Goal: Check status: Check status

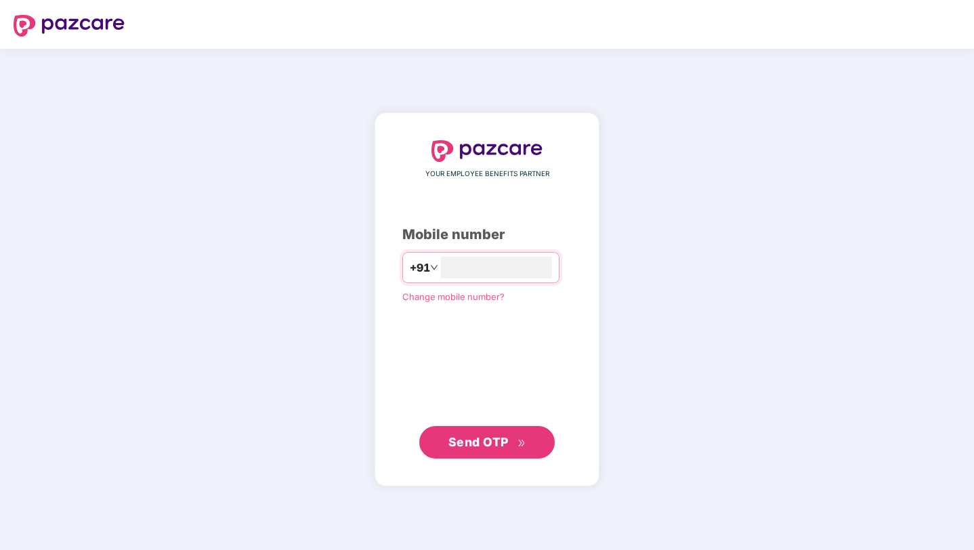
type input "**********"
click at [543, 444] on button "Send OTP" at bounding box center [487, 442] width 136 height 33
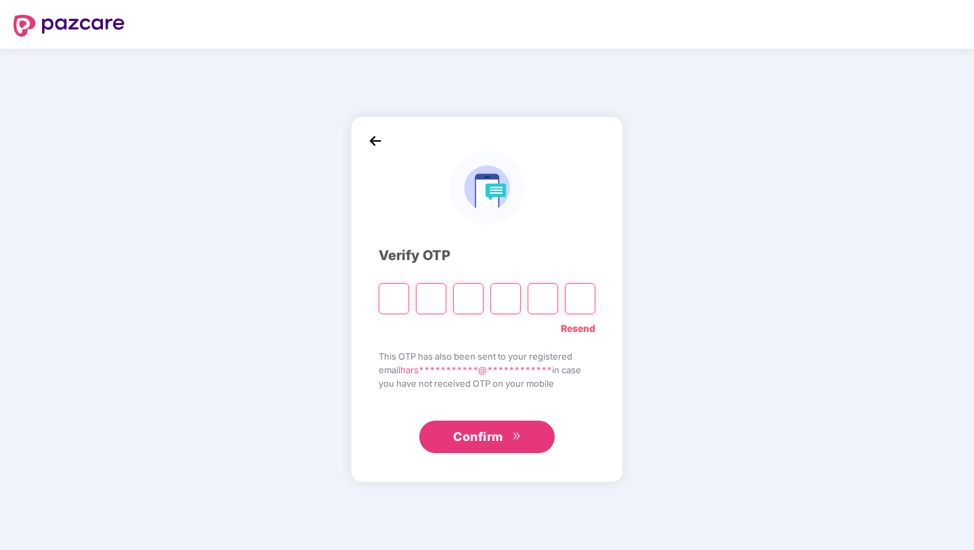
click at [393, 299] on input "Please enter verification code. Digit 1" at bounding box center [394, 298] width 30 height 31
type input "*"
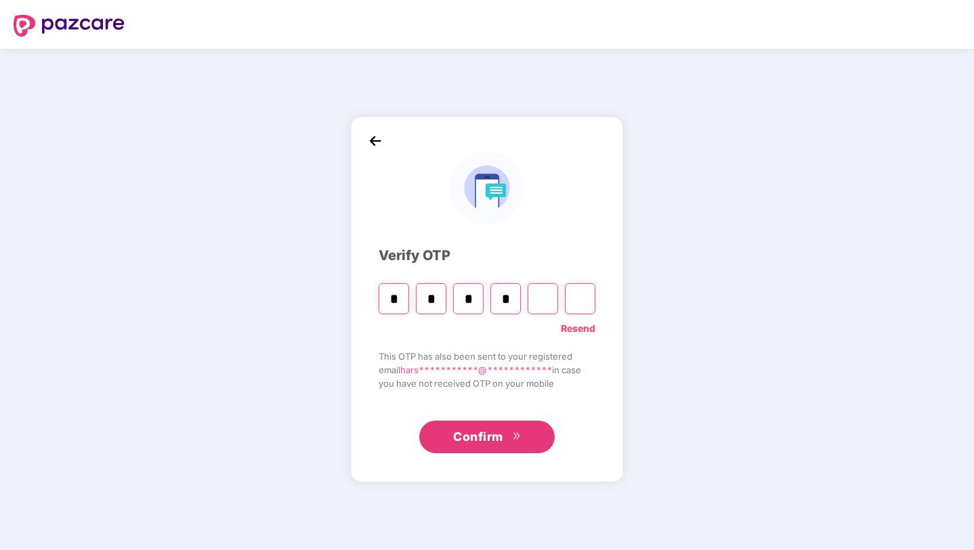
type input "*"
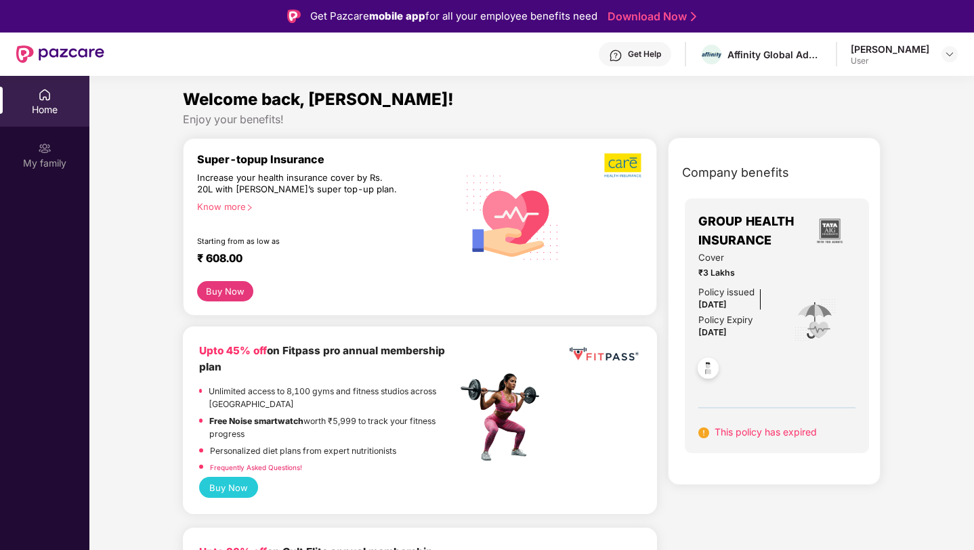
click at [769, 431] on span "This policy has expired" at bounding box center [766, 432] width 102 height 12
click at [711, 358] on img at bounding box center [708, 370] width 33 height 33
click at [732, 257] on span "Cover" at bounding box center [737, 258] width 77 height 14
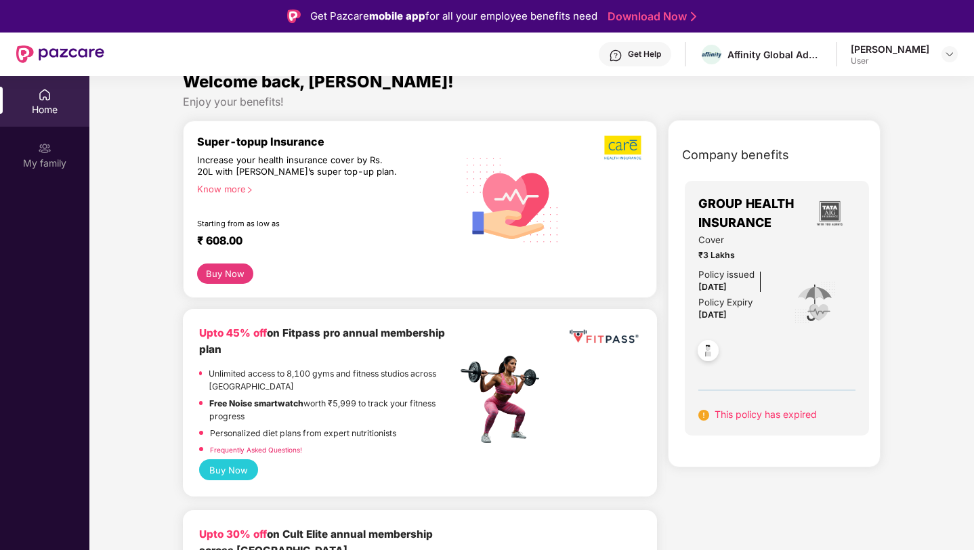
scroll to position [20, 0]
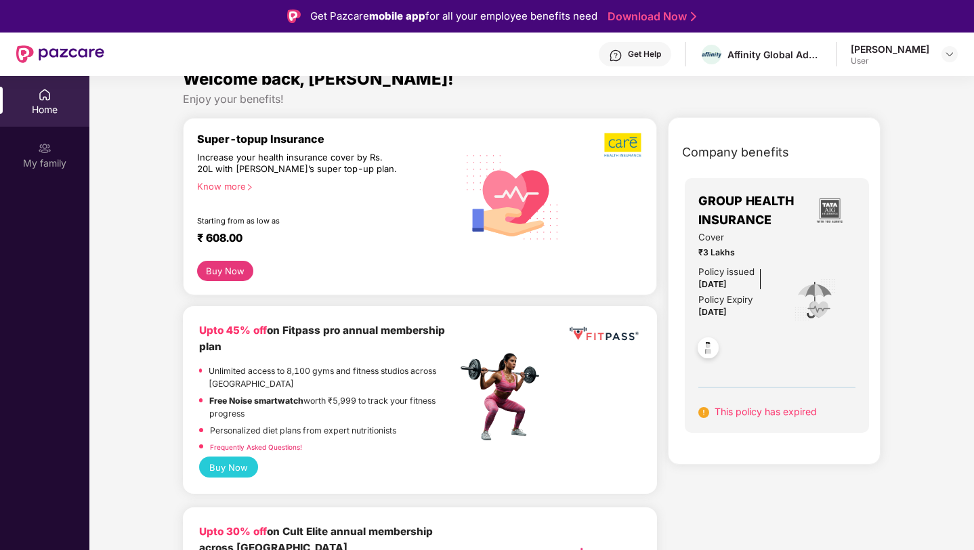
click at [789, 259] on div "Cover ₹3 Lakhs Policy issued [DATE] Policy Expiry [DATE]" at bounding box center [778, 300] width 158 height 141
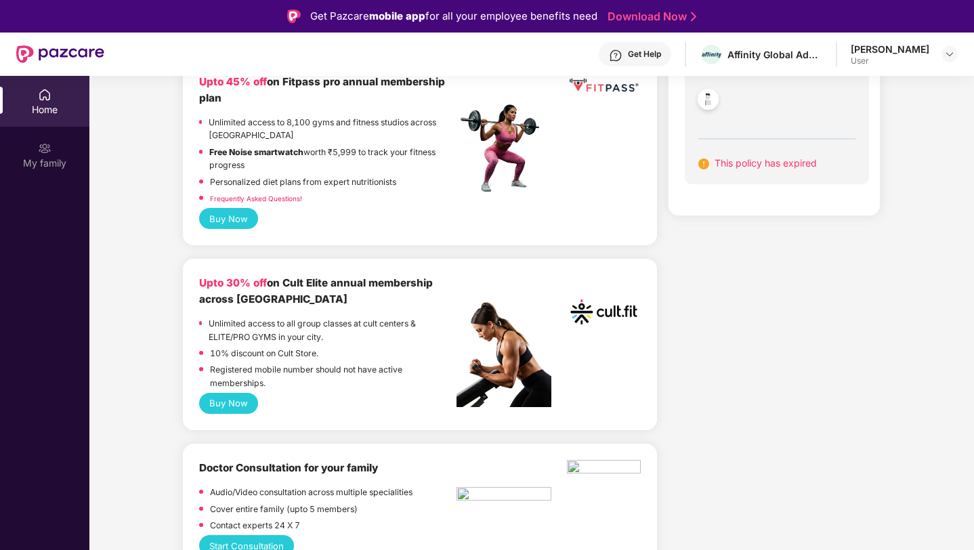
scroll to position [0, 0]
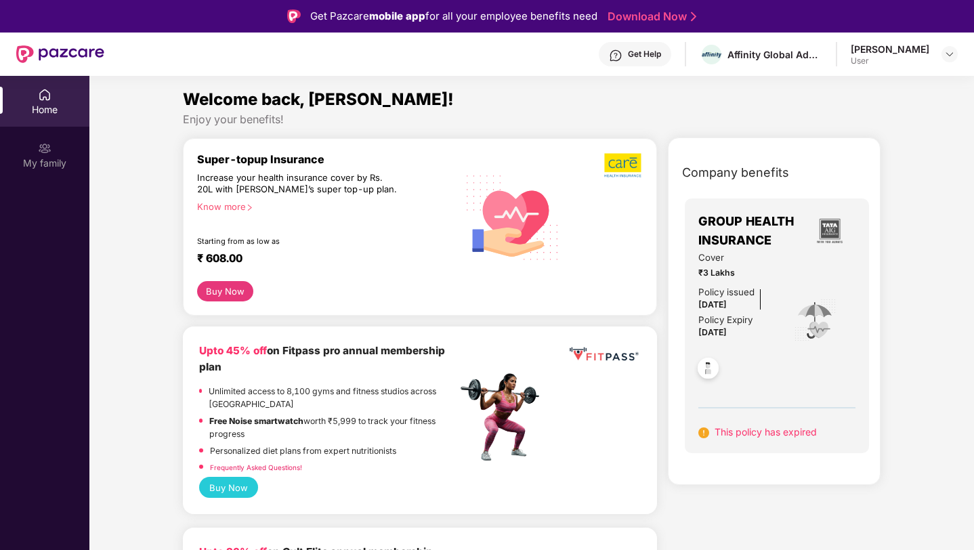
click at [790, 238] on span "GROUP HEALTH INSURANCE" at bounding box center [751, 231] width 105 height 39
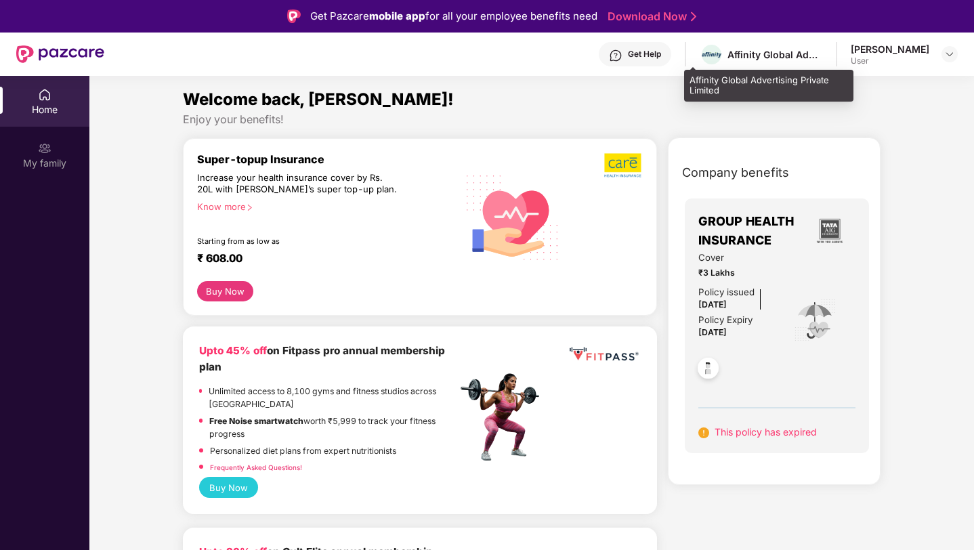
click at [728, 56] on div "Affinity Global Advertising Private Limited" at bounding box center [775, 54] width 95 height 13
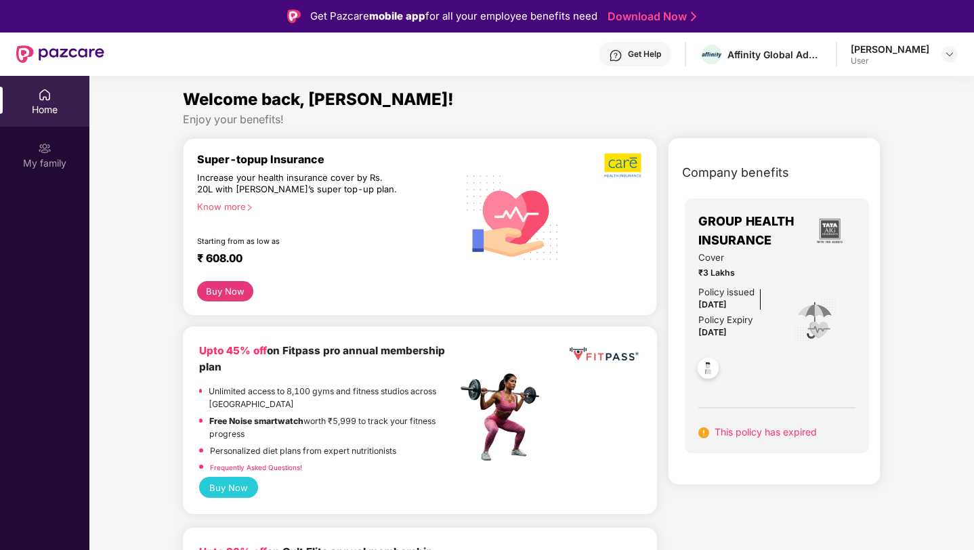
click at [938, 50] on div "[PERSON_NAME] User" at bounding box center [904, 55] width 107 height 24
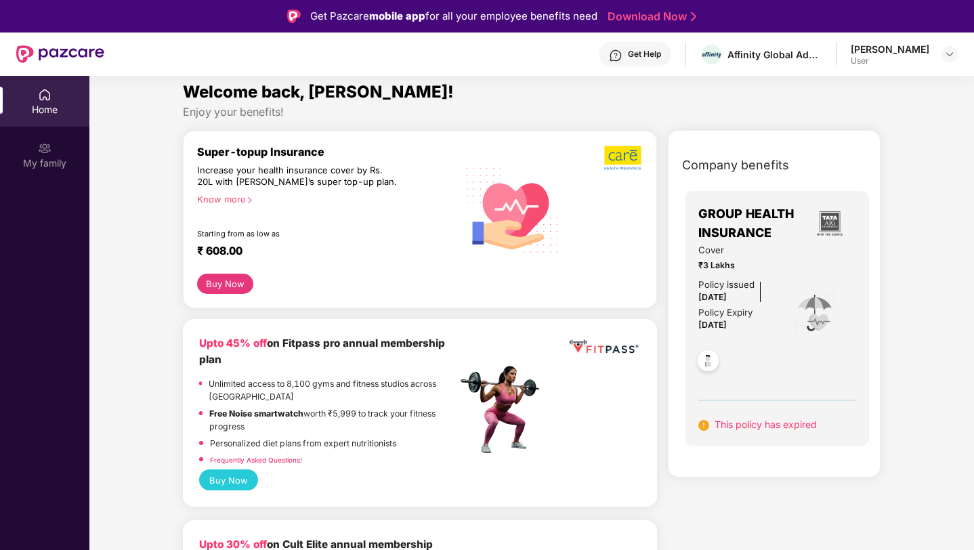
scroll to position [9, 0]
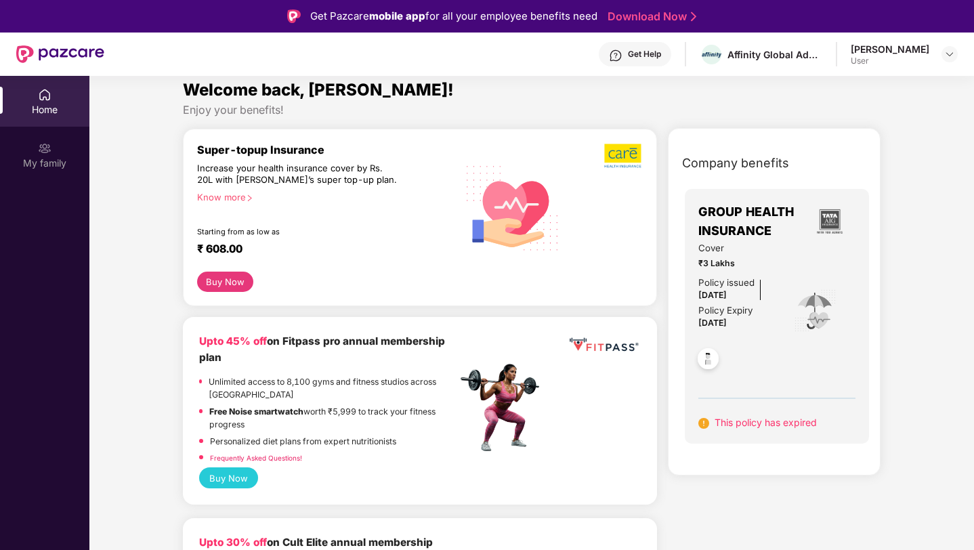
click at [774, 340] on div "Cover ₹3 Lakhs Policy issued [DATE] Policy Expiry [DATE]" at bounding box center [778, 311] width 158 height 141
click at [715, 423] on span "This policy has expired" at bounding box center [766, 423] width 102 height 12
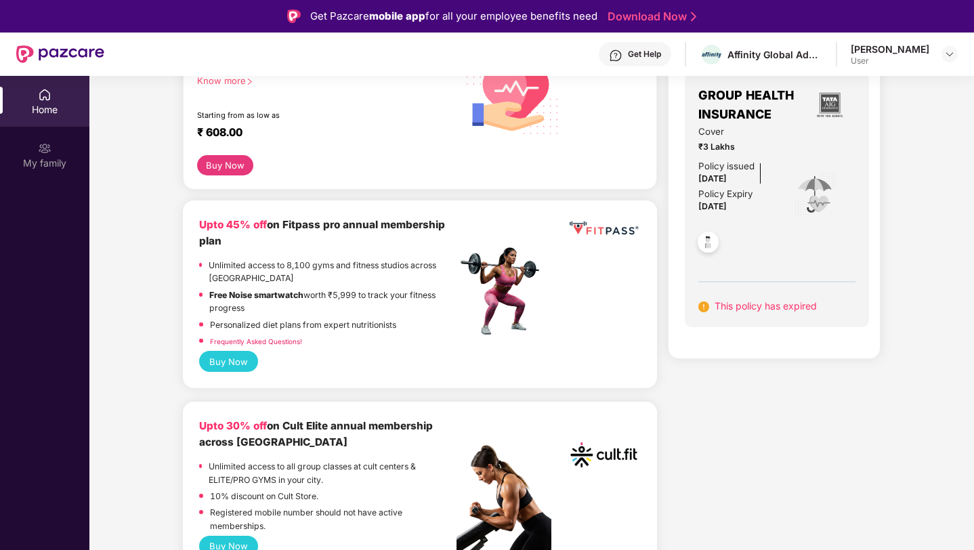
scroll to position [0, 0]
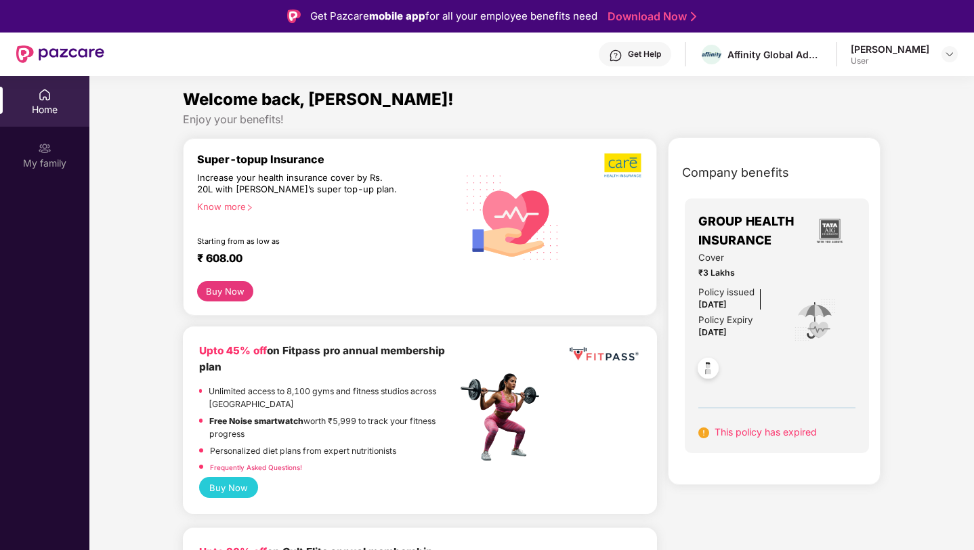
click at [243, 104] on span "Welcome back, [PERSON_NAME]!" at bounding box center [318, 99] width 271 height 20
click at [266, 152] on div "Super-topup Insurance" at bounding box center [327, 159] width 260 height 14
click at [16, 165] on div "My family" at bounding box center [44, 164] width 89 height 14
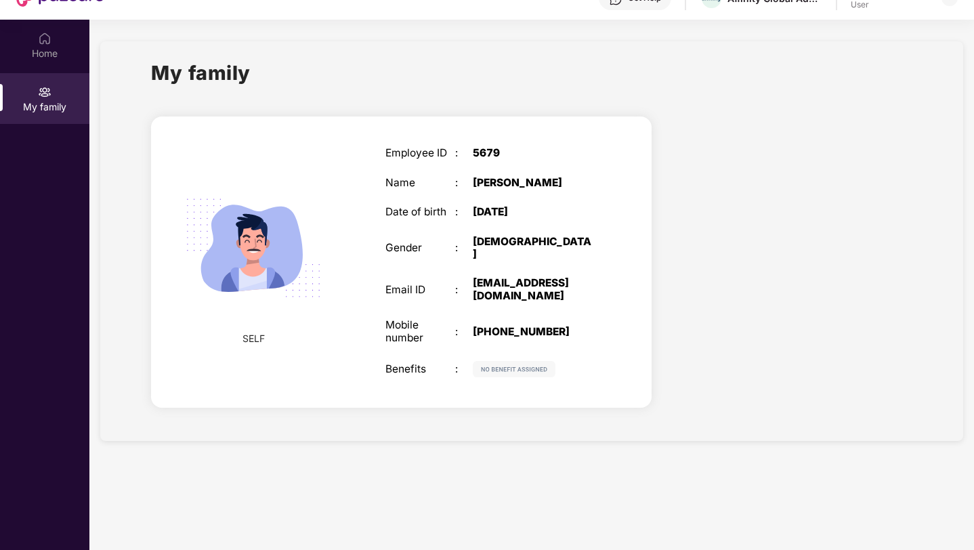
scroll to position [62, 0]
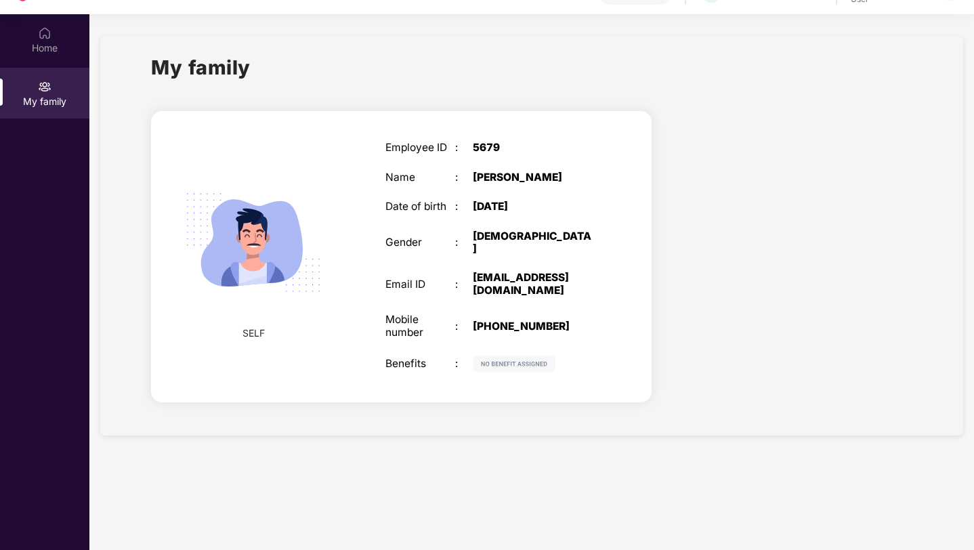
click at [528, 369] on img at bounding box center [514, 364] width 83 height 16
click at [217, 257] on img at bounding box center [253, 242] width 167 height 167
click at [530, 210] on div "Employee ID : 5679 Name : [PERSON_NAME] Date of birth : [DEMOGRAPHIC_DATA] Gend…" at bounding box center [490, 257] width 236 height 264
click at [495, 284] on div "[EMAIL_ADDRESS][DOMAIN_NAME]" at bounding box center [534, 284] width 122 height 25
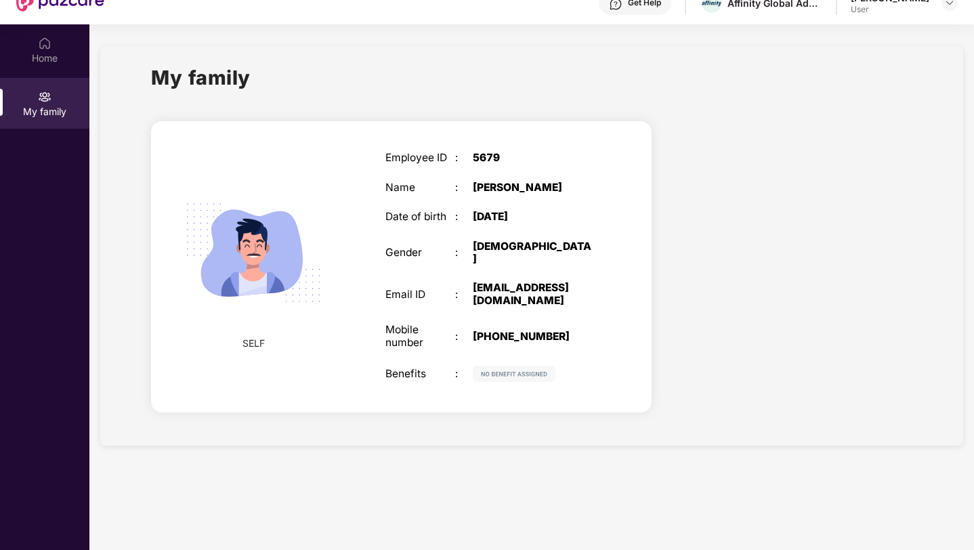
scroll to position [49, 0]
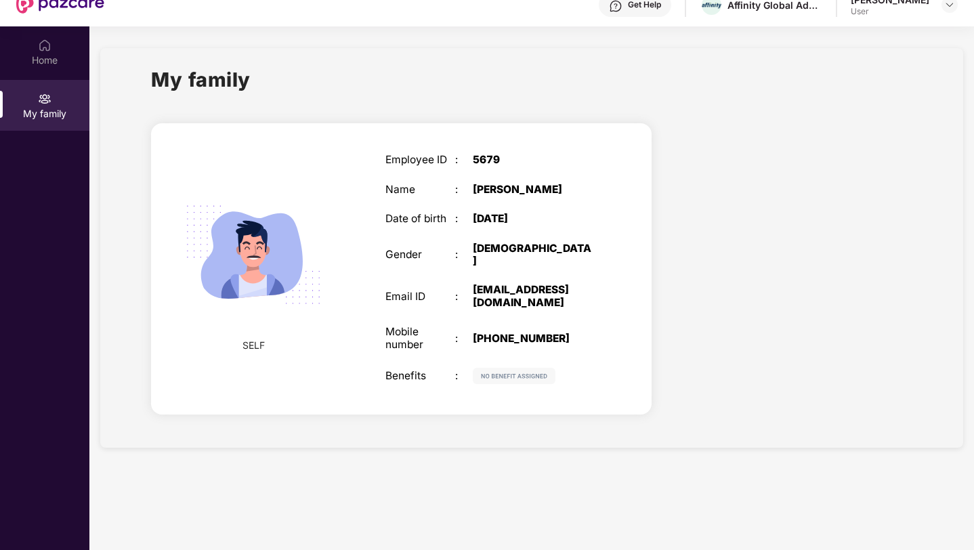
click at [566, 176] on div "Employee ID : 5679 Name : [PERSON_NAME] Date of birth : [DEMOGRAPHIC_DATA] Gend…" at bounding box center [490, 269] width 236 height 264
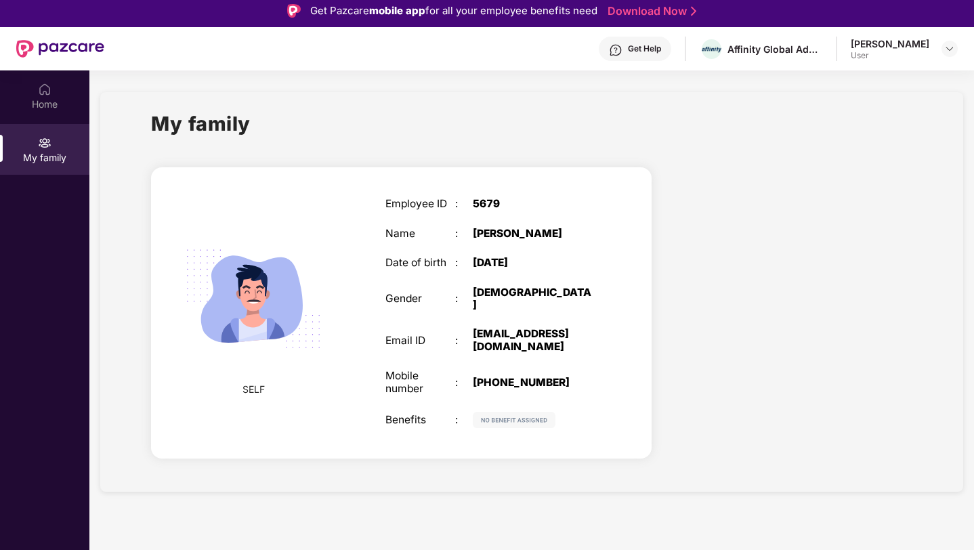
scroll to position [0, 0]
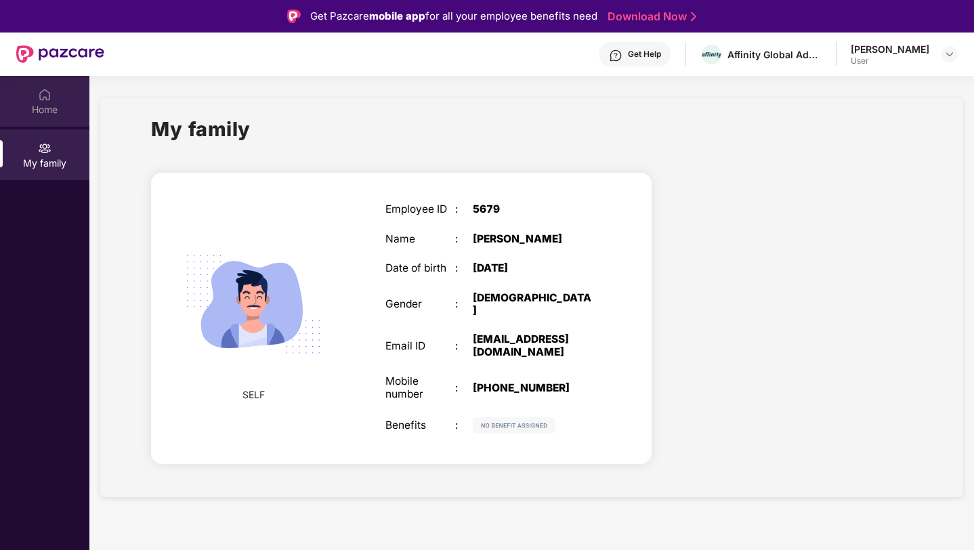
click at [35, 91] on div "Home" at bounding box center [44, 101] width 89 height 51
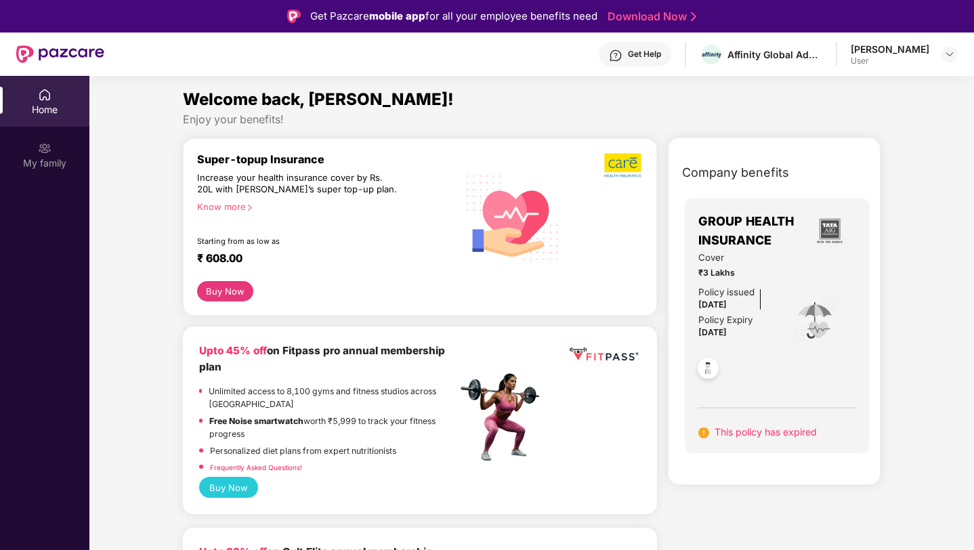
click at [627, 113] on div "Enjoy your benefits!" at bounding box center [532, 119] width 699 height 14
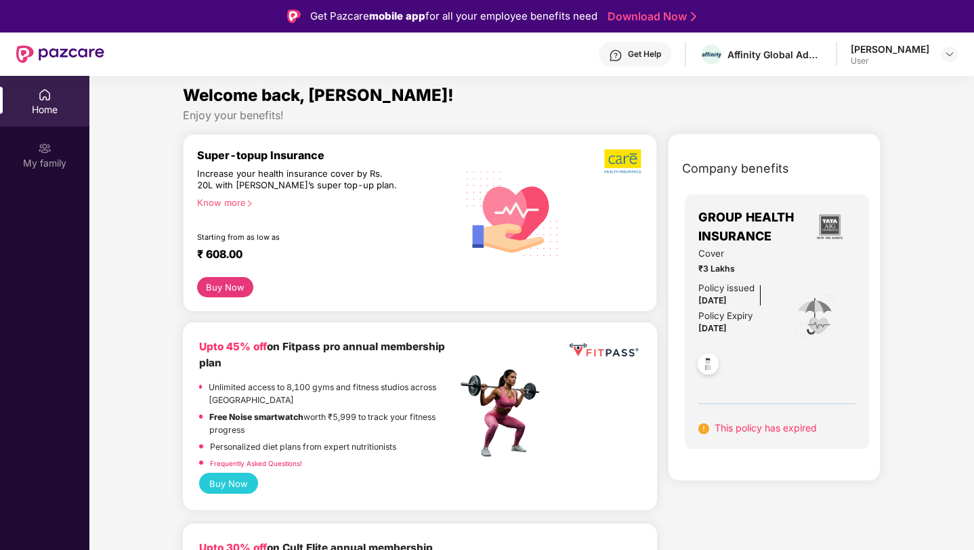
click at [705, 365] on img at bounding box center [708, 366] width 33 height 33
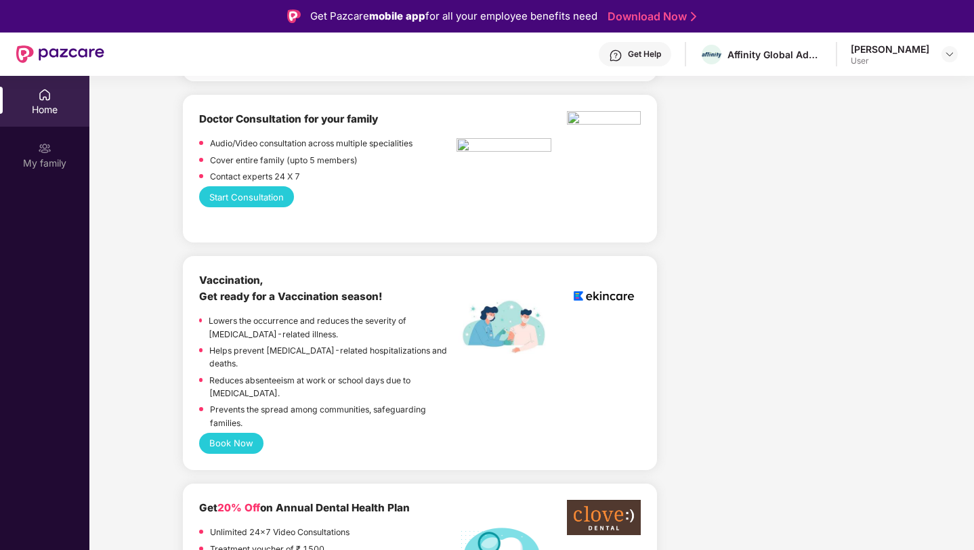
scroll to position [625, 0]
